Goal: Task Accomplishment & Management: Manage account settings

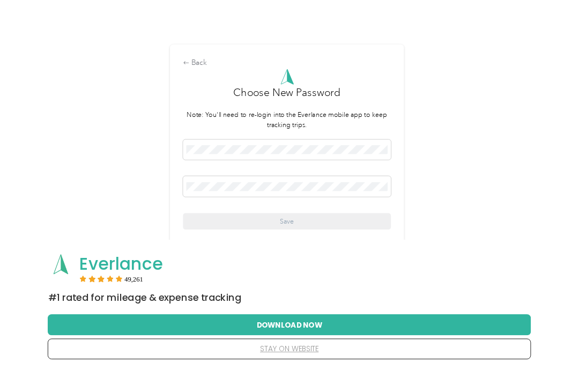
scroll to position [47, 0]
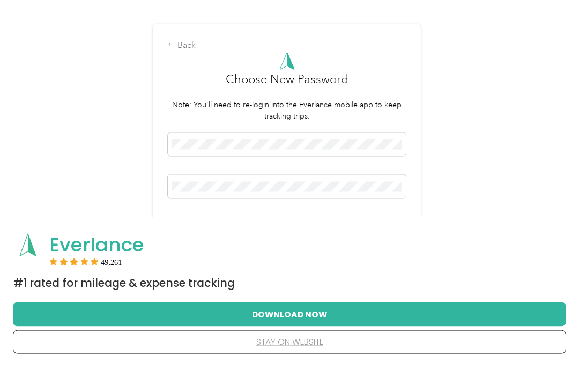
click at [256, 206] on div at bounding box center [287, 192] width 238 height 27
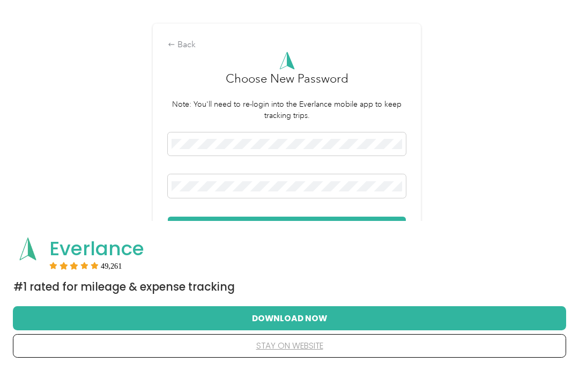
click at [329, 236] on button "Save" at bounding box center [287, 226] width 238 height 19
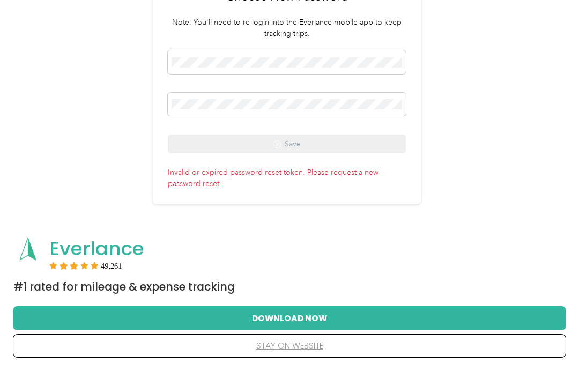
scroll to position [119, 0]
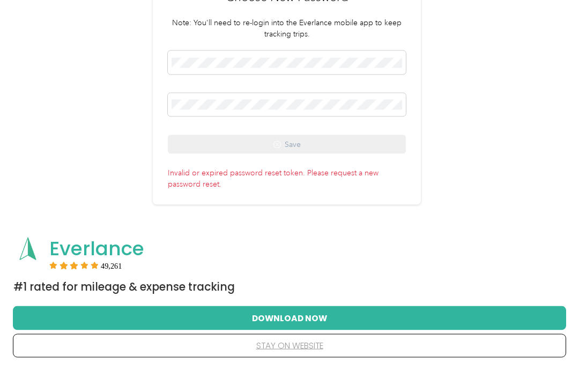
click at [342, 185] on p "Invalid or expired password reset token. Please request a new password reset." at bounding box center [287, 177] width 238 height 26
click at [329, 190] on p "Invalid or expired password reset token. Please request a new password reset." at bounding box center [287, 177] width 238 height 26
click at [182, 205] on div "Back Choose New Password Note: You'll need to re-login into the Everlance mobil…" at bounding box center [287, 74] width 268 height 262
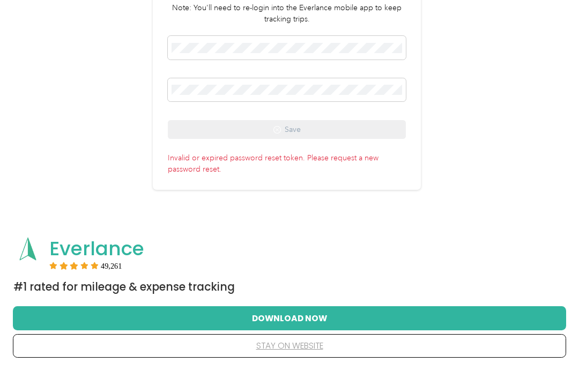
scroll to position [177, 0]
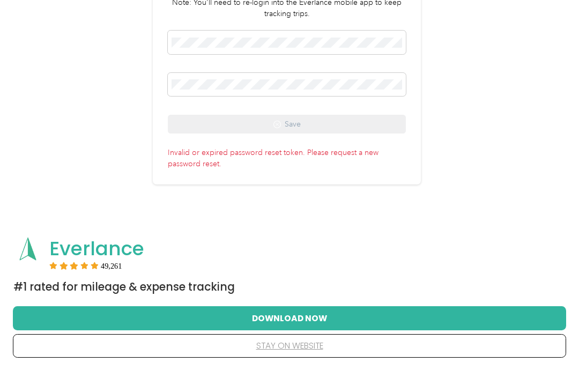
click at [328, 318] on button "Download Now" at bounding box center [289, 318] width 519 height 23
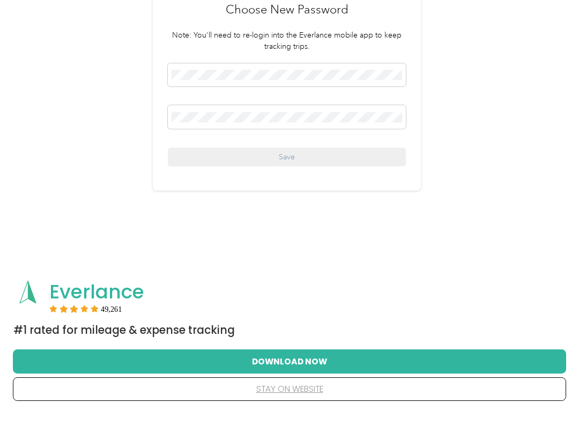
scroll to position [142, 0]
click at [500, 362] on button "Download Now" at bounding box center [289, 372] width 519 height 23
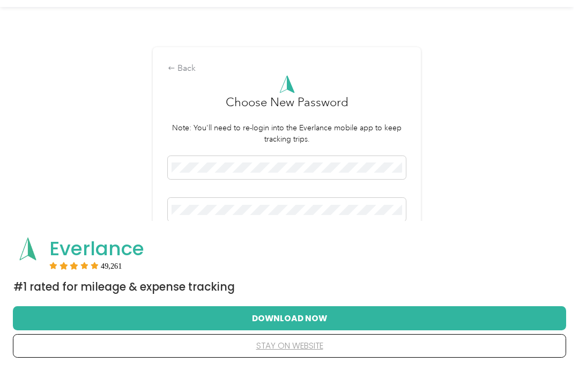
scroll to position [0, 0]
